Goal: Information Seeking & Learning: Learn about a topic

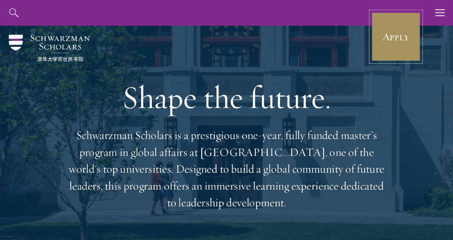
click at [388, 52] on link "Apply" at bounding box center [397, 37] width 50 height 50
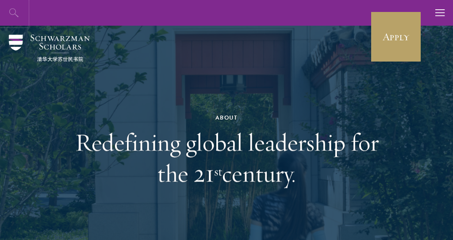
click at [15, 8] on icon "button" at bounding box center [14, 13] width 11 height 11
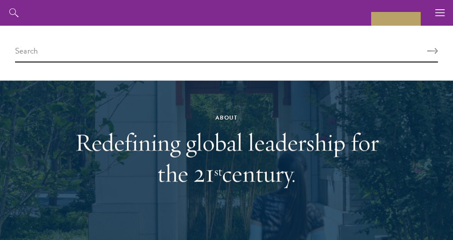
click at [261, 7] on div "About Overview Leadership Donors Program Experience Overview Curriculum Student…" at bounding box center [226, 13] width 453 height 26
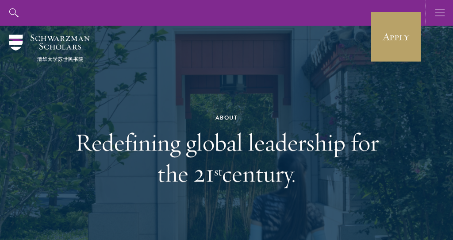
click at [442, 15] on icon "button" at bounding box center [441, 13] width 10 height 26
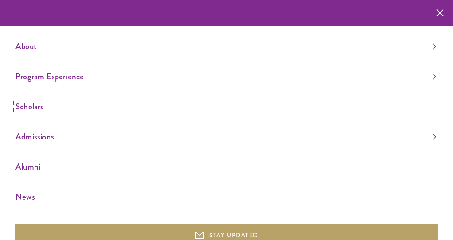
click at [42, 108] on link "Scholars" at bounding box center [225, 106] width 421 height 15
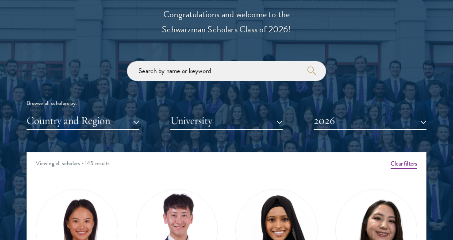
scroll to position [1040, 0]
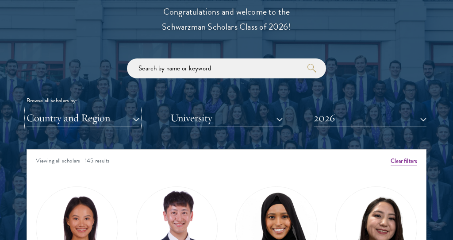
click at [131, 122] on button "Country and Region" at bounding box center [83, 118] width 113 height 18
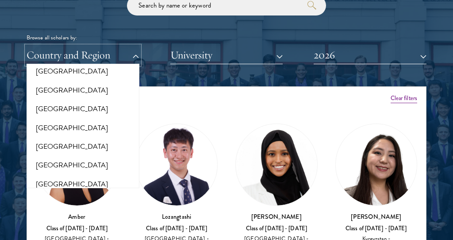
scroll to position [1107, 0]
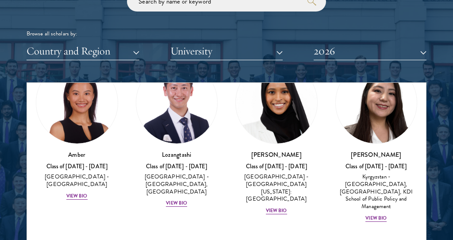
scroll to position [57, 0]
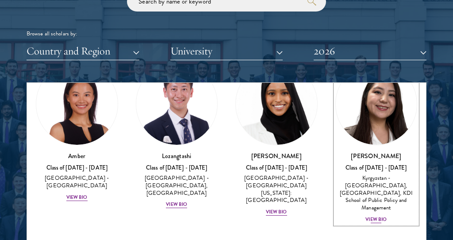
click at [375, 216] on div "View Bio" at bounding box center [376, 219] width 21 height 7
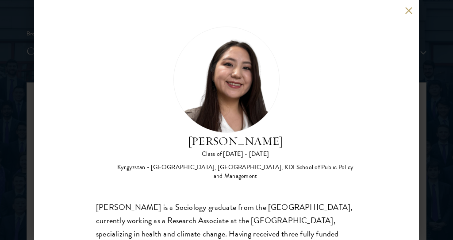
click at [411, 12] on button at bounding box center [409, 11] width 8 height 8
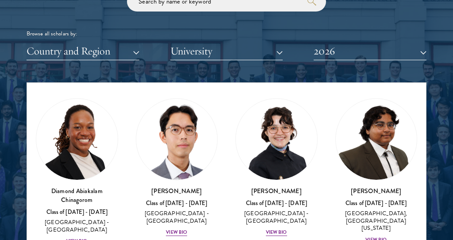
scroll to position [201, 0]
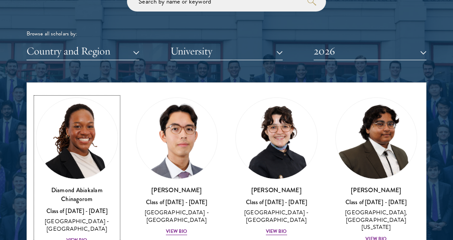
click at [107, 208] on div "Class of [DATE] - [DATE]" at bounding box center [77, 212] width 82 height 8
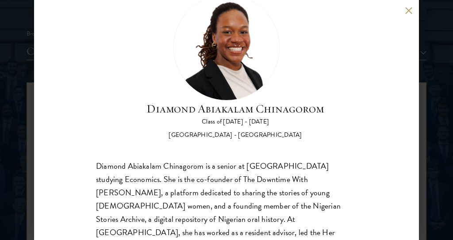
scroll to position [31, 0]
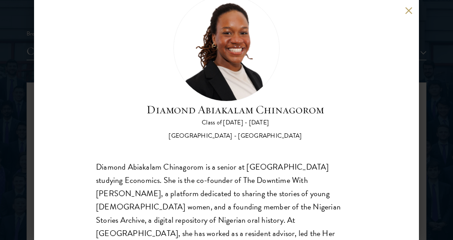
click at [405, 7] on button at bounding box center [409, 11] width 8 height 8
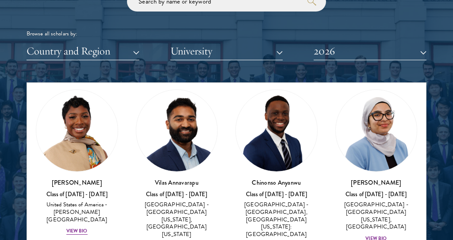
scroll to position [544, 0]
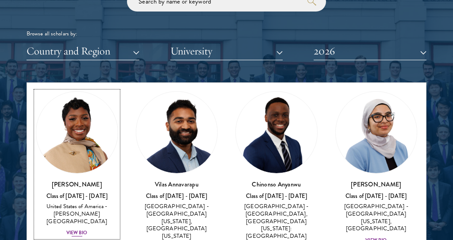
click at [78, 229] on div "View Bio" at bounding box center [76, 232] width 21 height 7
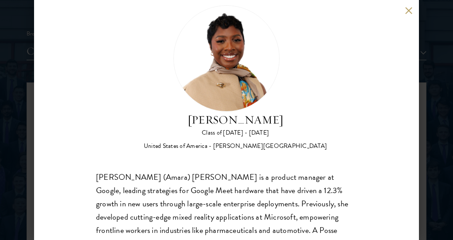
scroll to position [17, 0]
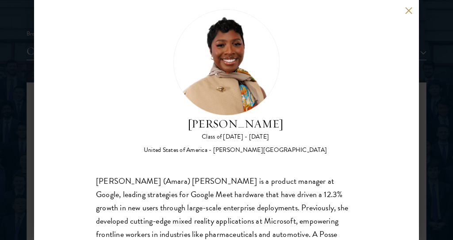
click at [410, 7] on button at bounding box center [409, 11] width 8 height 8
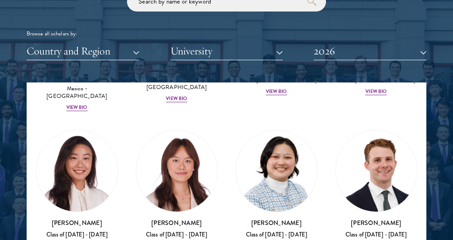
scroll to position [1021, 0]
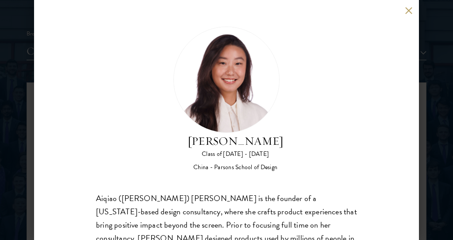
click at [407, 9] on button at bounding box center [409, 11] width 8 height 8
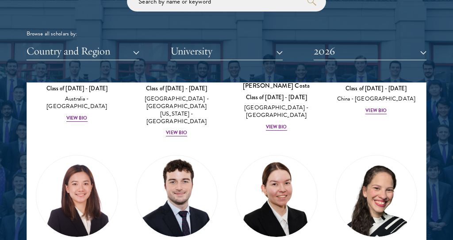
scroll to position [1338, 0]
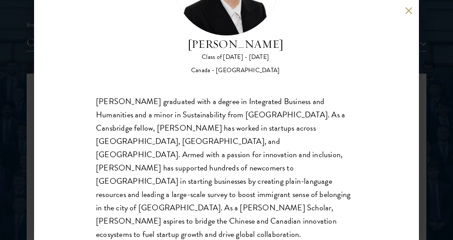
scroll to position [98, 0]
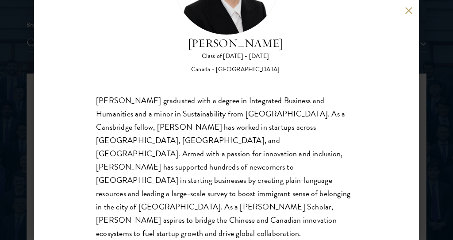
click at [409, 7] on button at bounding box center [409, 11] width 8 height 8
